Goal: Task Accomplishment & Management: Use online tool/utility

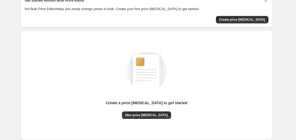
scroll to position [59, 0]
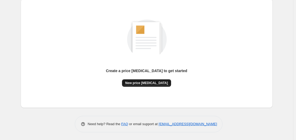
click at [153, 79] on button "New price [MEDICAL_DATA]" at bounding box center [146, 82] width 49 height 7
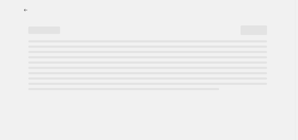
select select "percentage"
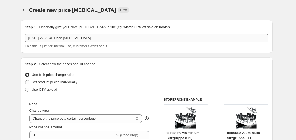
scroll to position [53, 0]
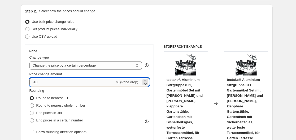
click at [56, 82] on input "-10" at bounding box center [72, 82] width 86 height 8
type input "-1"
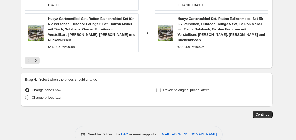
scroll to position [452, 0]
type input "-25"
click at [260, 112] on span "Continue" at bounding box center [263, 114] width 14 height 4
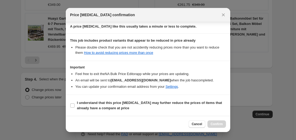
scroll to position [83, 0]
click at [72, 105] on input "I understand that this price [MEDICAL_DATA] may further reduce the prices of it…" at bounding box center [72, 105] width 4 height 4
checkbox input "true"
click at [216, 126] on button "Confirm" at bounding box center [216, 123] width 19 height 7
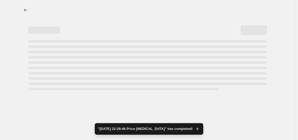
select select "percentage"
